Goal: Information Seeking & Learning: Learn about a topic

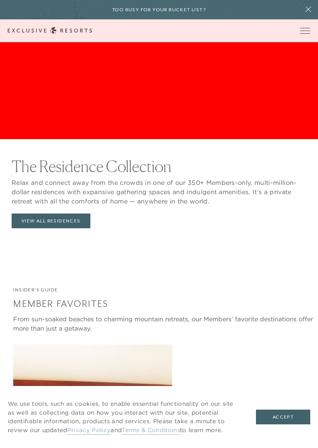
scroll to position [1001, 0]
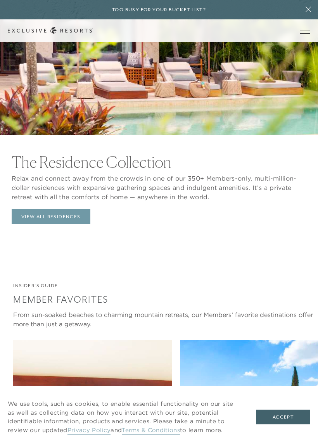
click at [71, 211] on link "View All Residences" at bounding box center [51, 216] width 79 height 15
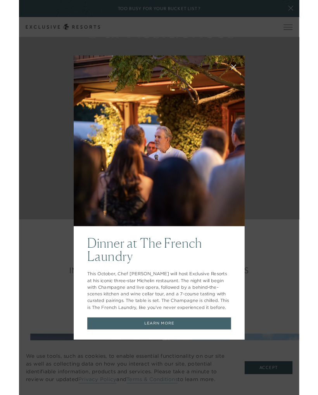
scroll to position [199, 0]
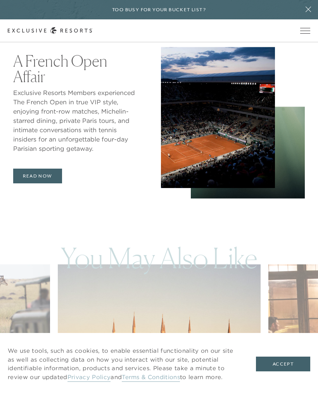
scroll to position [3258, 0]
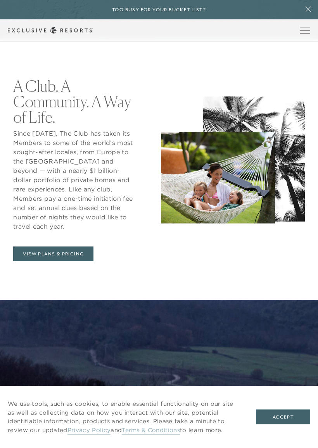
scroll to position [409, 0]
click at [86, 247] on link "View Plans & Pricing" at bounding box center [53, 254] width 80 height 15
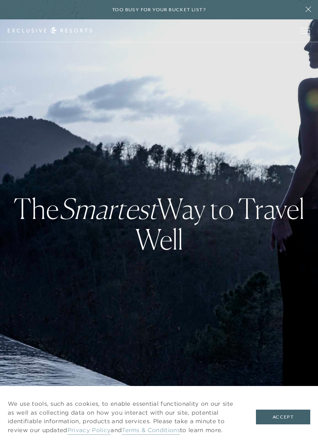
click at [281, 395] on div "We use tools, such as cookies, to enable essential functionality on our site as…" at bounding box center [159, 417] width 318 height 62
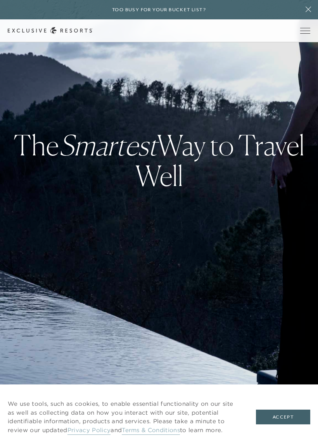
click at [281, 395] on button "Accept" at bounding box center [283, 417] width 54 height 15
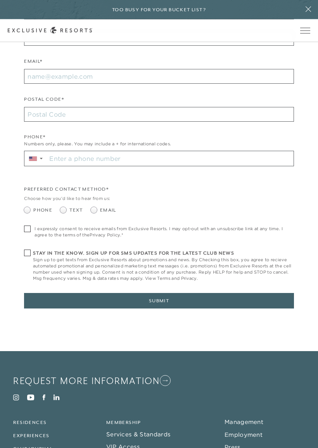
scroll to position [3578, 0]
